Goal: Task Accomplishment & Management: Complete application form

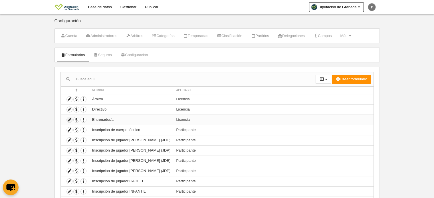
click at [68, 119] on icon at bounding box center [69, 119] width 5 height 5
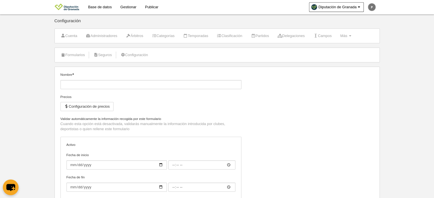
type input "Entrenador/a"
checkbox input "true"
select select "selected"
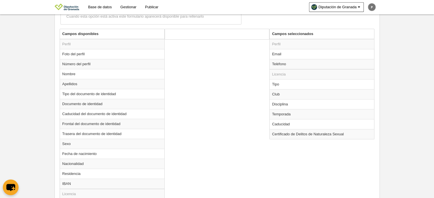
scroll to position [208, 0]
click at [283, 54] on td "Email" at bounding box center [322, 54] width 104 height 10
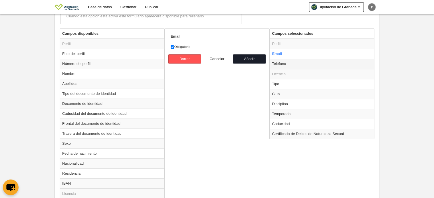
click at [284, 65] on td "Teléfono" at bounding box center [322, 64] width 104 height 10
radio input "false"
radio input "true"
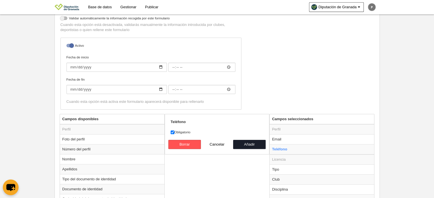
scroll to position [123, 0]
